Goal: Navigation & Orientation: Find specific page/section

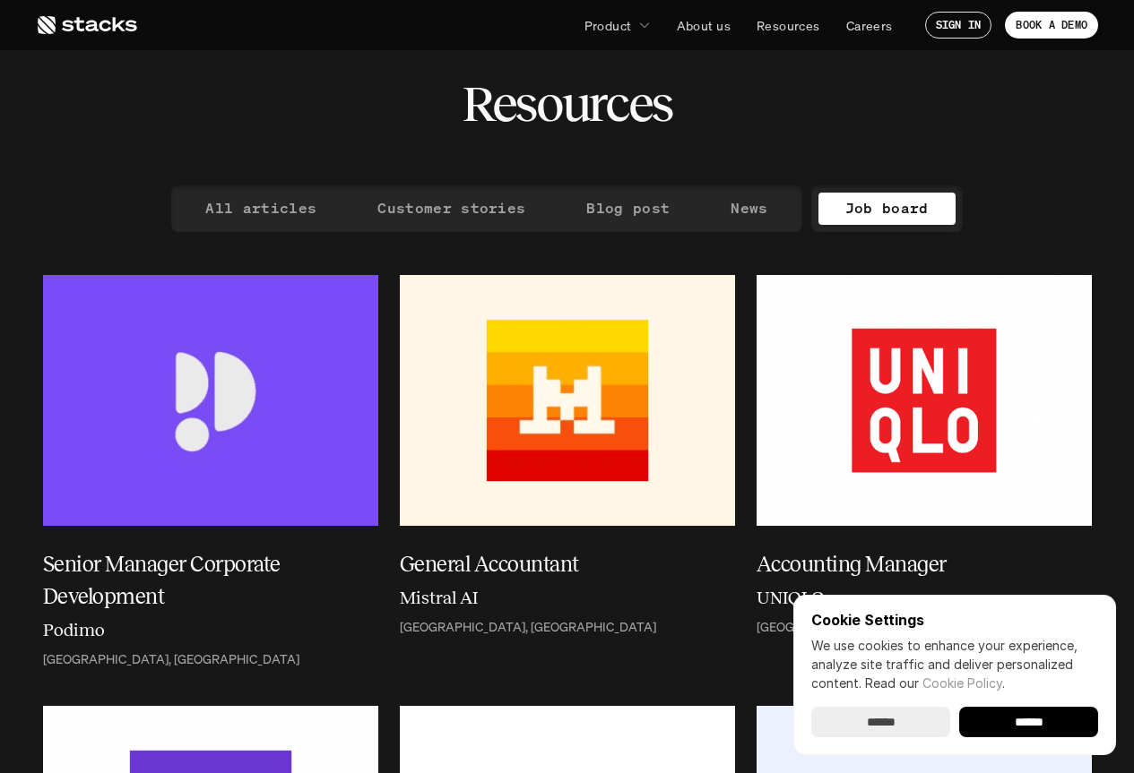
scroll to position [90, 0]
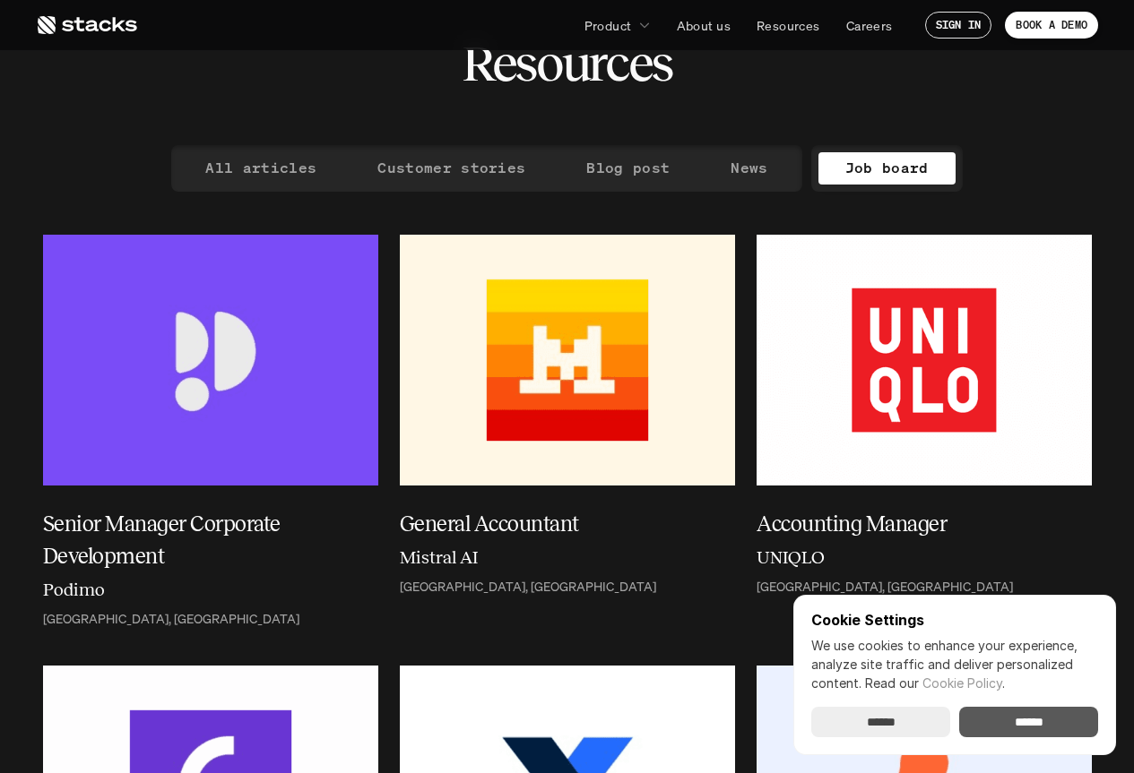
click at [1004, 727] on input "******" at bounding box center [1028, 722] width 139 height 30
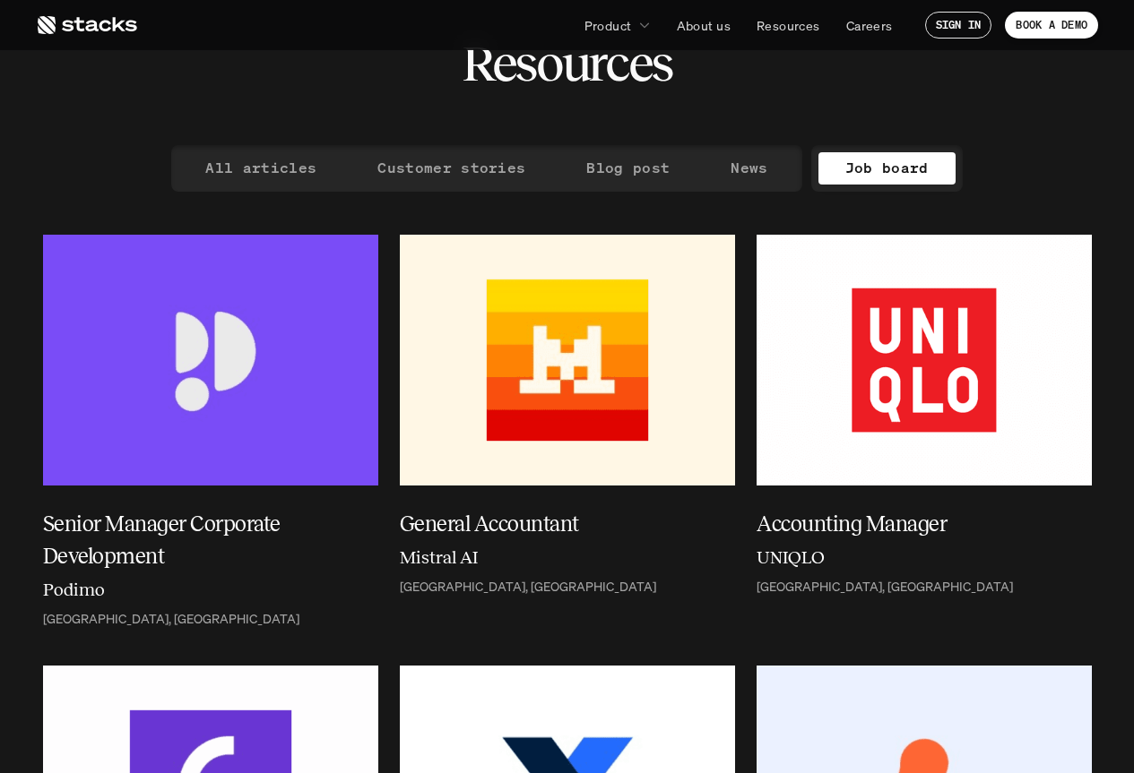
click at [897, 161] on p "Job board" at bounding box center [886, 168] width 83 height 26
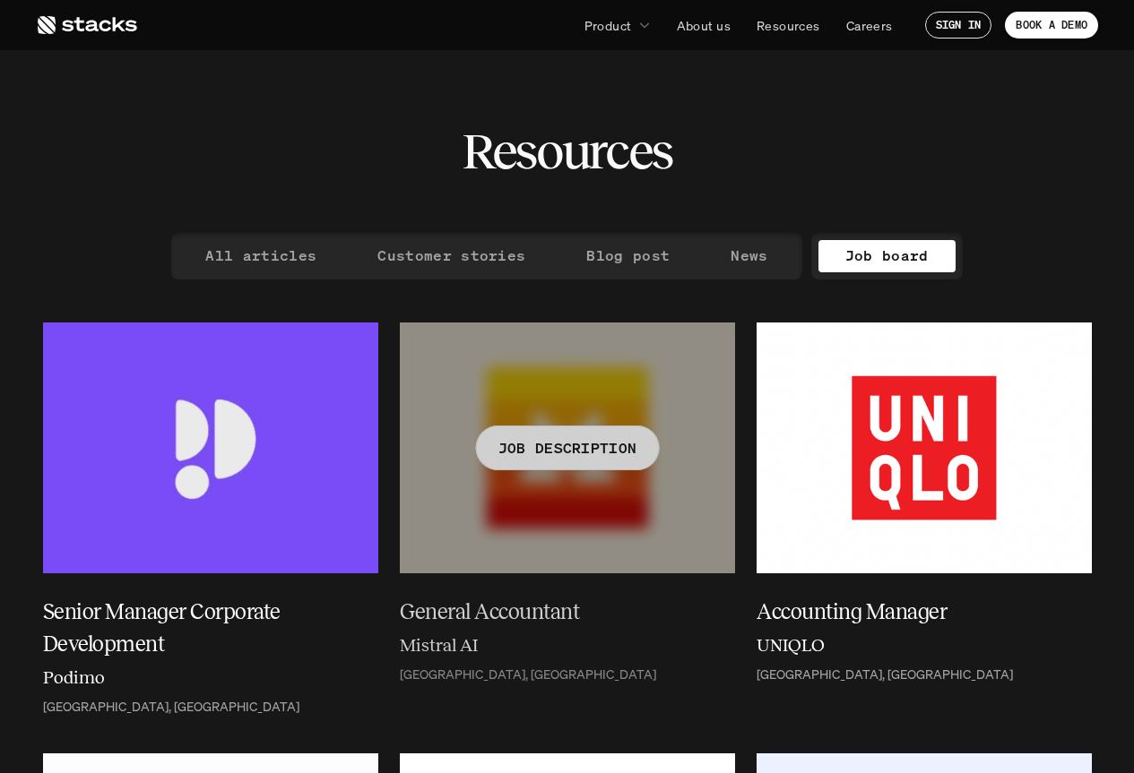
scroll to position [0, 0]
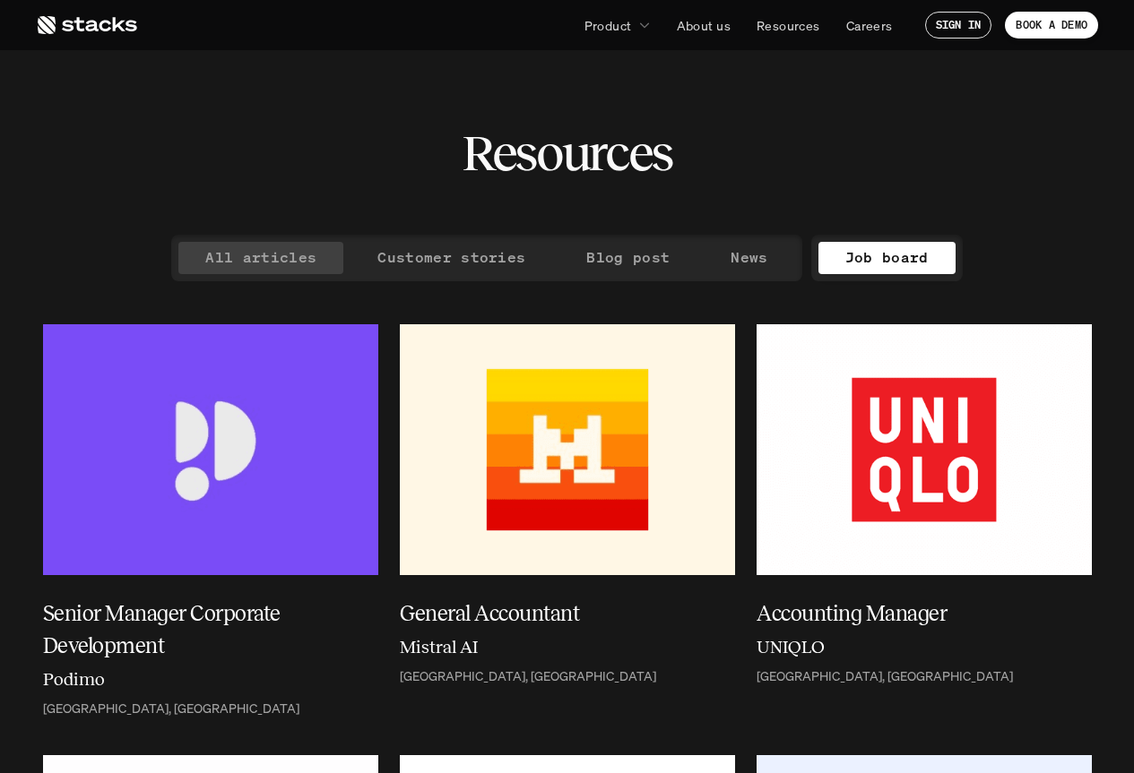
click at [314, 248] on p "All articles" at bounding box center [260, 258] width 111 height 26
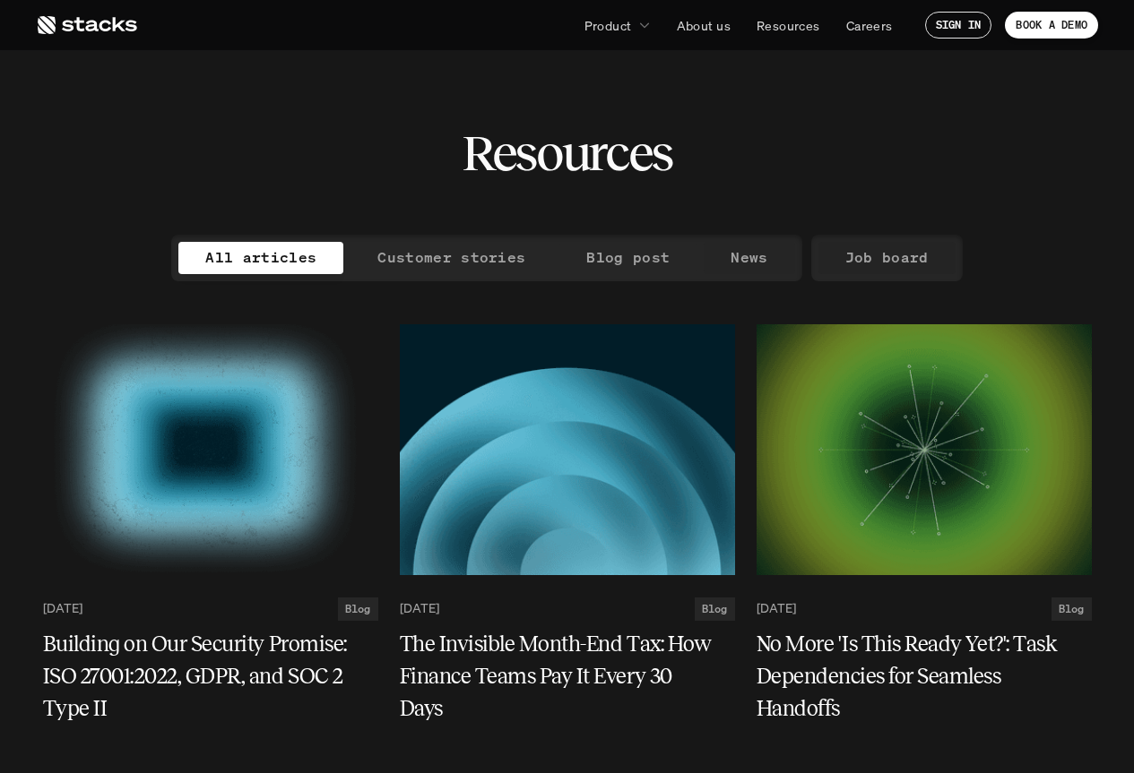
click at [897, 248] on p "Job board" at bounding box center [886, 258] width 83 height 26
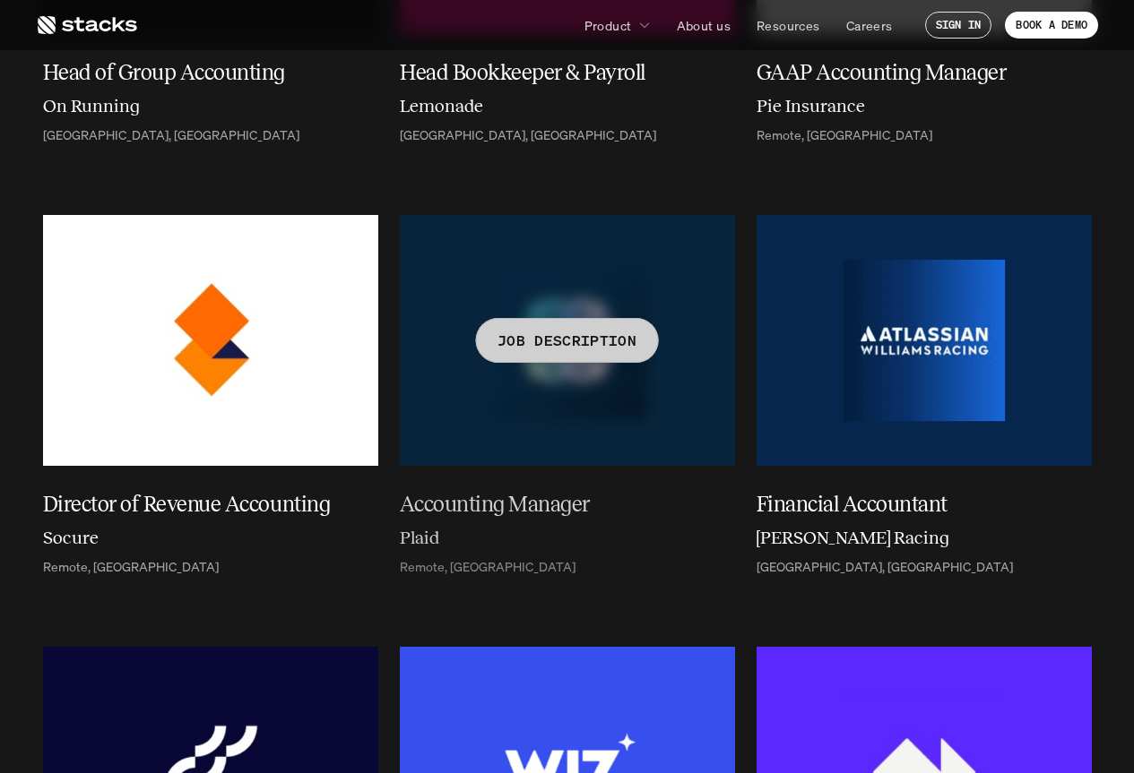
scroll to position [3584, 0]
